Goal: Transaction & Acquisition: Purchase product/service

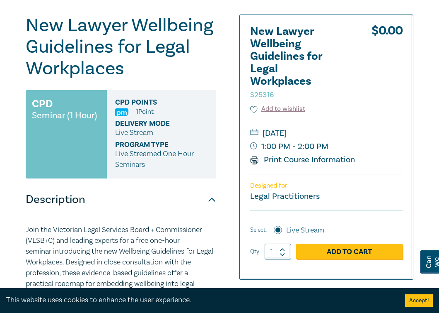
scroll to position [115, 0]
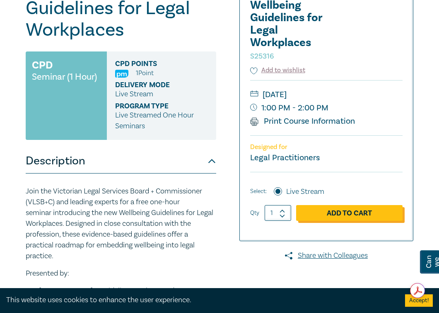
click at [350, 211] on link "Add to Cart" at bounding box center [349, 213] width 107 height 16
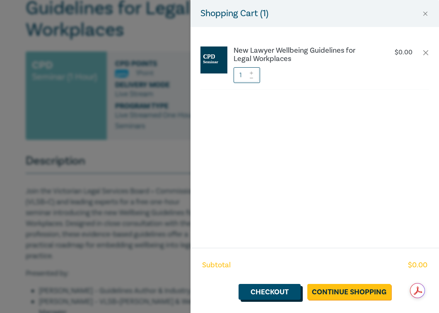
click at [272, 291] on link "Checkout" at bounding box center [270, 292] width 62 height 16
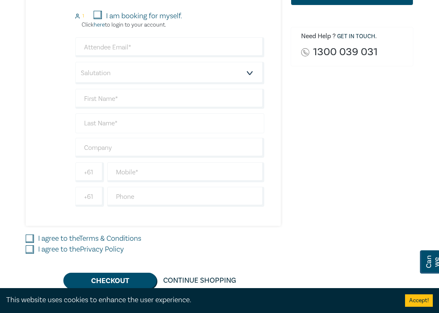
scroll to position [156, 0]
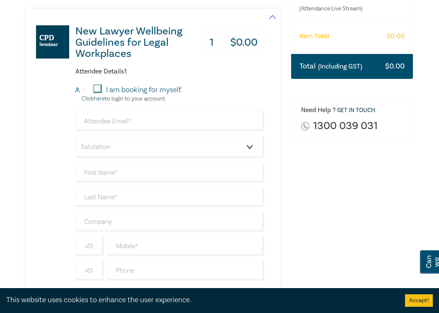
click at [95, 92] on input "I am booking for myself." at bounding box center [98, 89] width 8 height 8
checkbox input "true"
click at [104, 122] on input "email" at bounding box center [169, 121] width 189 height 20
click at [85, 118] on input "email" at bounding box center [169, 121] width 189 height 20
type input "[PERSON_NAME][EMAIL_ADDRESS][PERSON_NAME][DOMAIN_NAME]"
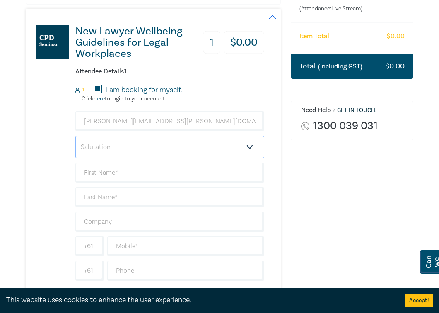
click at [122, 142] on select "Salutation Mr. Mrs. Ms. Miss Dr. Prof. Other" at bounding box center [169, 147] width 189 height 22
select select "Ms."
click at [75, 136] on select "Salutation Mr. Mrs. Ms. Miss Dr. Prof. Other" at bounding box center [169, 147] width 189 height 22
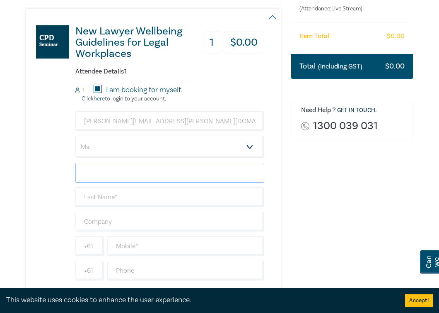
click at [124, 170] on input "text" at bounding box center [169, 173] width 189 height 20
type input "[PERSON_NAME]"
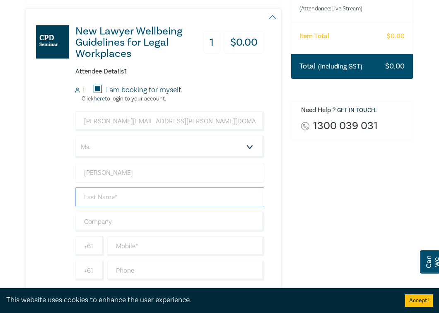
type input "[PERSON_NAME]"
type input "0424302488"
type input "[GEOGRAPHIC_DATA]"
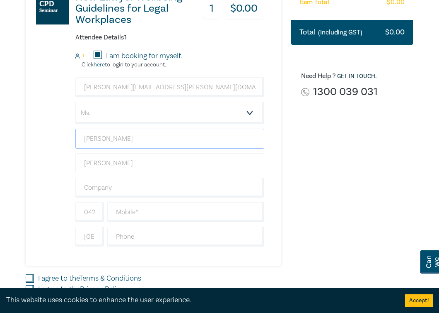
scroll to position [213, 0]
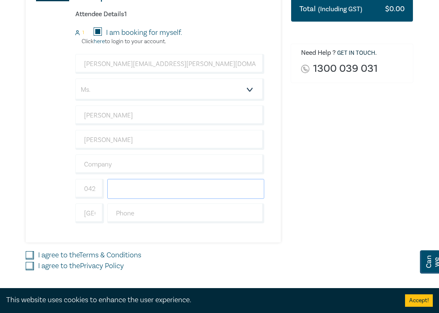
click at [131, 191] on input "text" at bounding box center [185, 189] width 157 height 20
type input "0424302488"
click at [140, 210] on input "text" at bounding box center [185, 213] width 157 height 20
type input "0424302488"
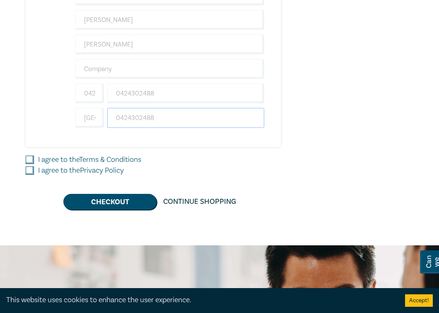
scroll to position [320, 0]
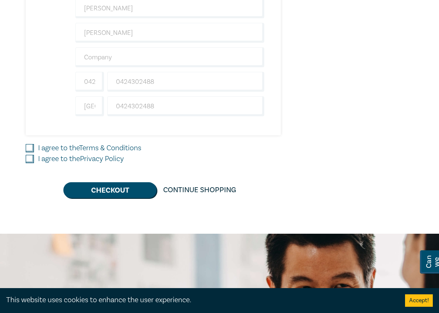
click at [27, 146] on input "I agree to the Terms & Conditions" at bounding box center [30, 148] width 8 height 8
checkbox input "true"
drag, startPoint x: 27, startPoint y: 159, endPoint x: 84, endPoint y: 181, distance: 61.0
click at [31, 159] on input "I agree to the Privacy Policy" at bounding box center [30, 159] width 8 height 8
checkbox input "true"
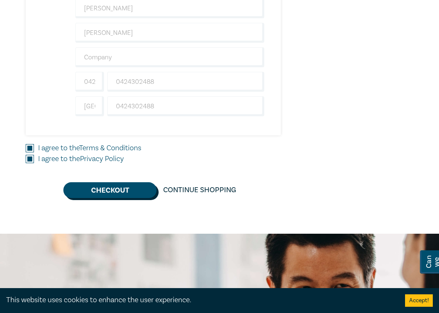
click at [106, 190] on button "Checkout" at bounding box center [109, 190] width 93 height 16
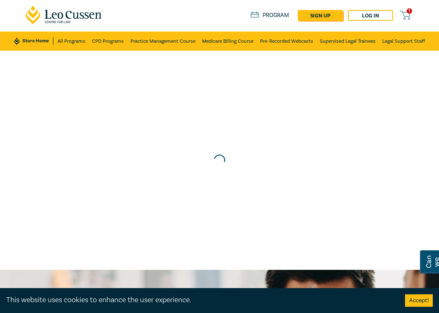
scroll to position [0, 0]
